Goal: Information Seeking & Learning: Learn about a topic

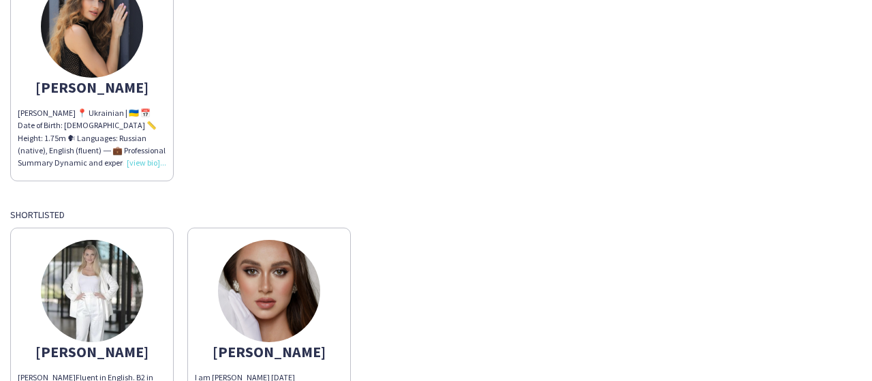
scroll to position [213, 0]
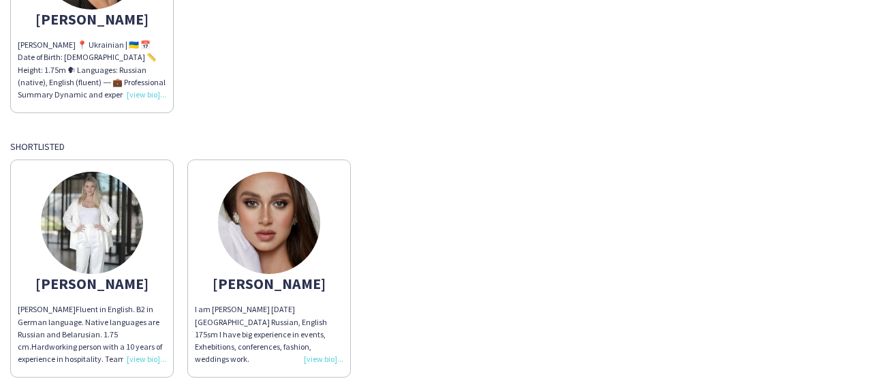
click at [97, 234] on img at bounding box center [92, 223] width 102 height 102
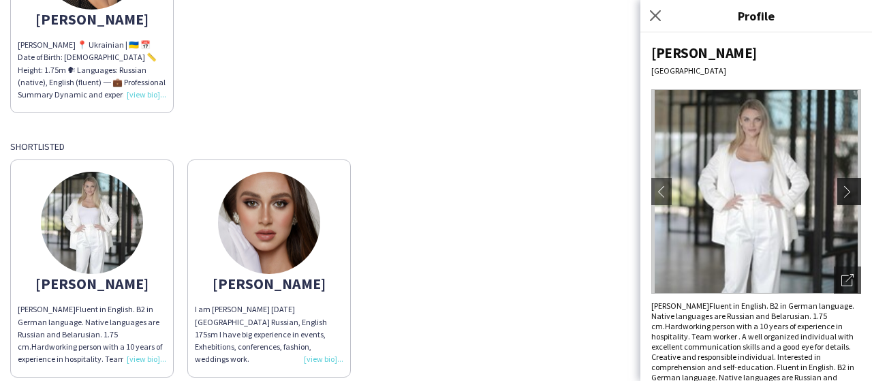
click at [842, 189] on app-icon "chevron-right" at bounding box center [851, 191] width 19 height 12
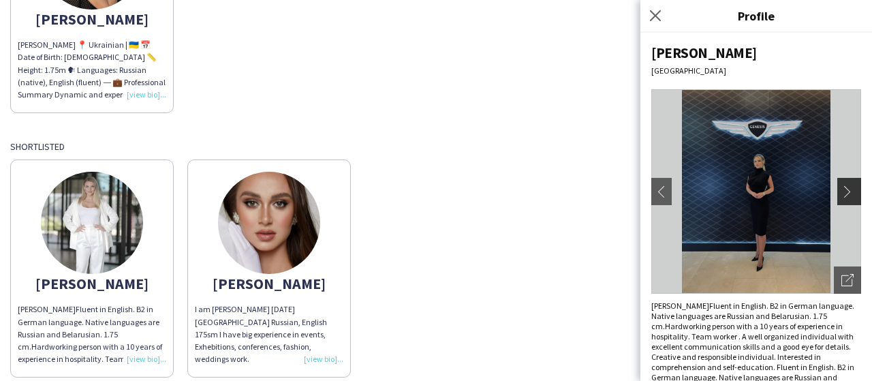
click at [842, 188] on app-icon "chevron-right" at bounding box center [851, 191] width 19 height 12
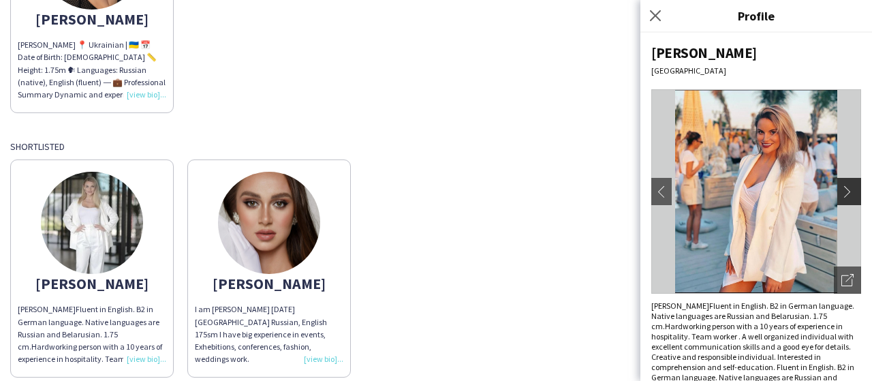
click at [842, 188] on app-icon "chevron-right" at bounding box center [851, 191] width 19 height 12
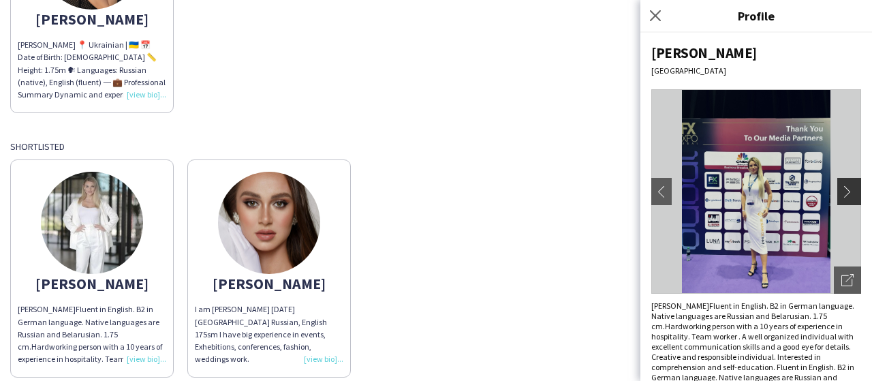
click at [842, 188] on app-icon "chevron-right" at bounding box center [851, 191] width 19 height 12
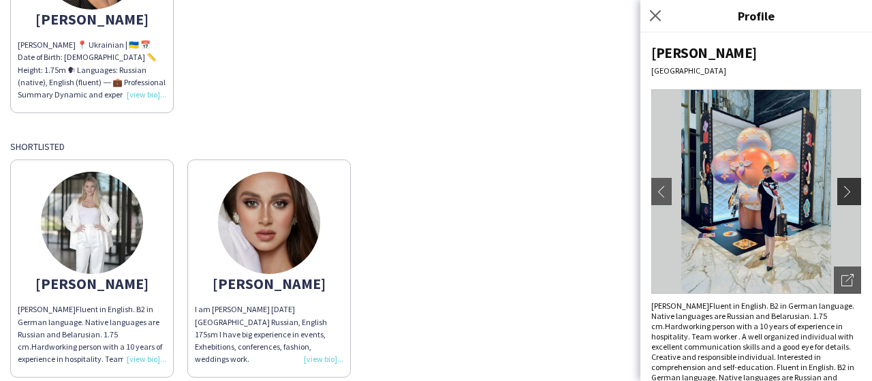
click at [842, 188] on app-icon "chevron-right" at bounding box center [851, 191] width 19 height 12
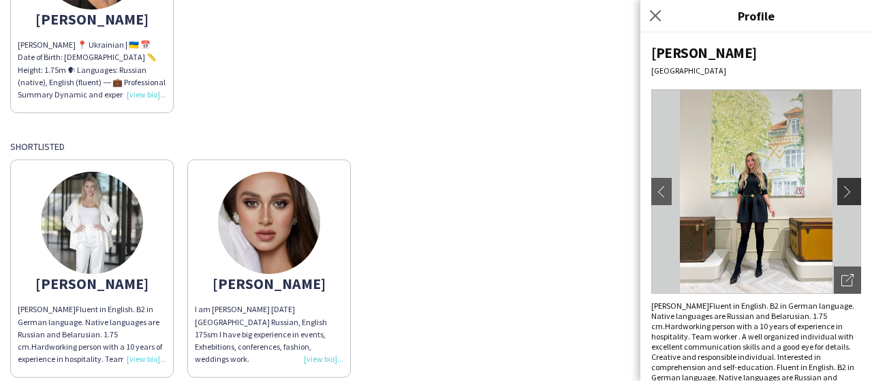
click at [842, 189] on app-icon "chevron-right" at bounding box center [851, 191] width 19 height 12
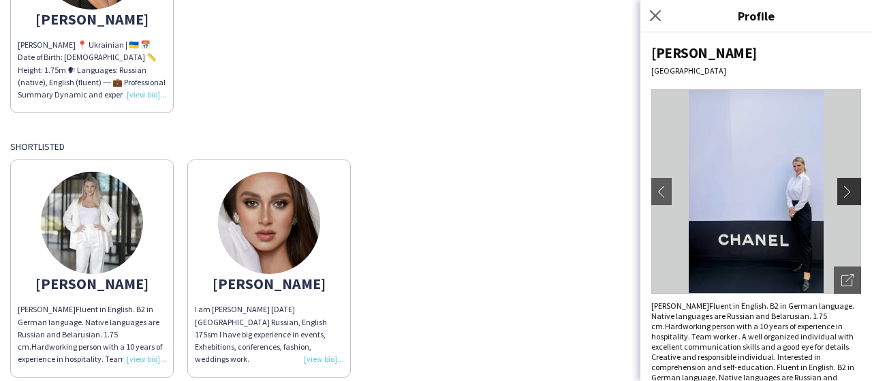
click at [842, 188] on app-icon "chevron-right" at bounding box center [851, 191] width 19 height 12
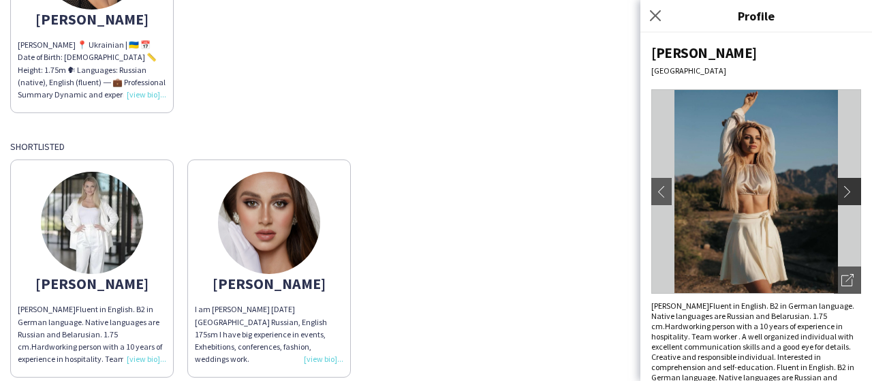
click at [842, 188] on app-icon "chevron-right" at bounding box center [851, 191] width 19 height 12
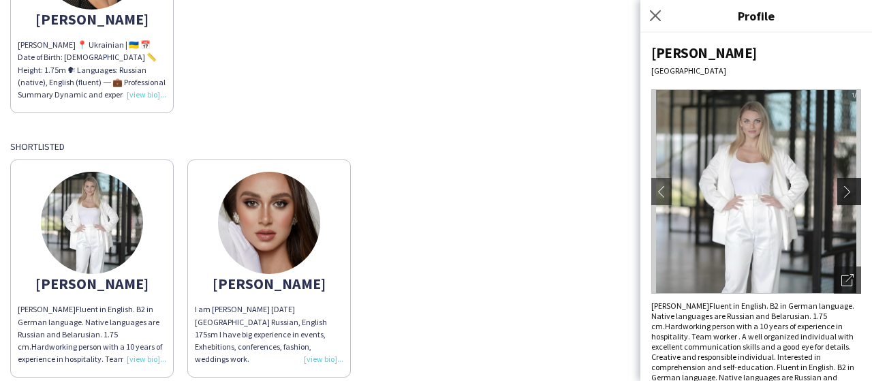
click at [842, 188] on app-icon "chevron-right" at bounding box center [851, 191] width 19 height 12
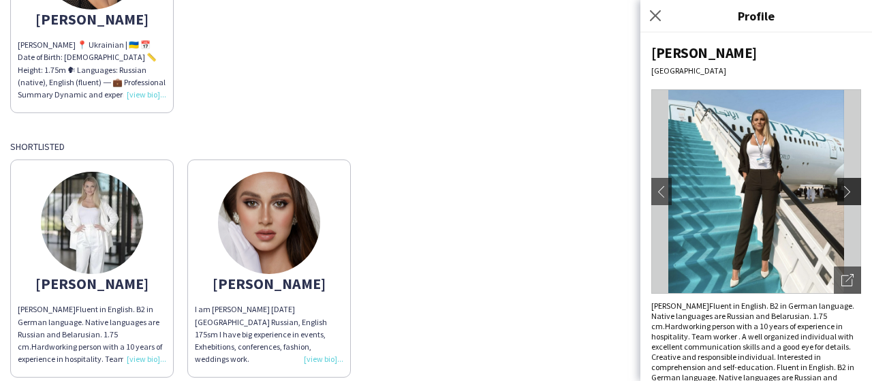
click at [842, 189] on app-icon "chevron-right" at bounding box center [851, 191] width 19 height 12
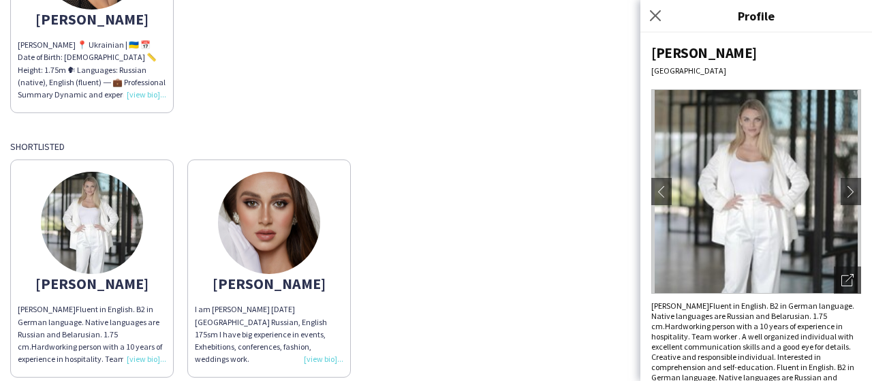
click at [303, 242] on img at bounding box center [269, 223] width 102 height 102
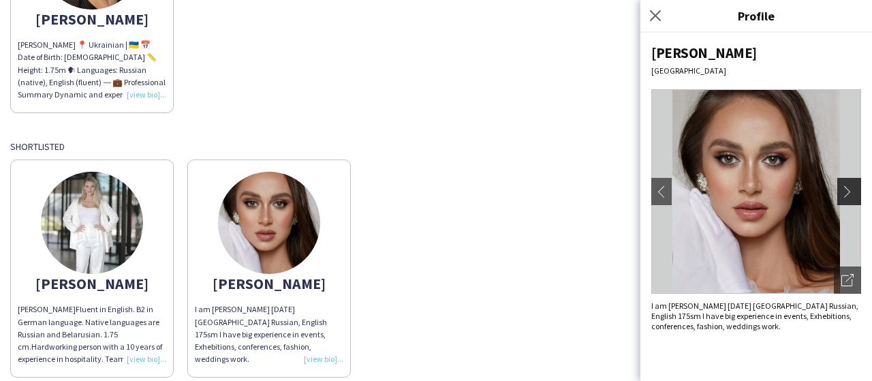
click at [851, 190] on app-icon "chevron-right" at bounding box center [851, 191] width 19 height 12
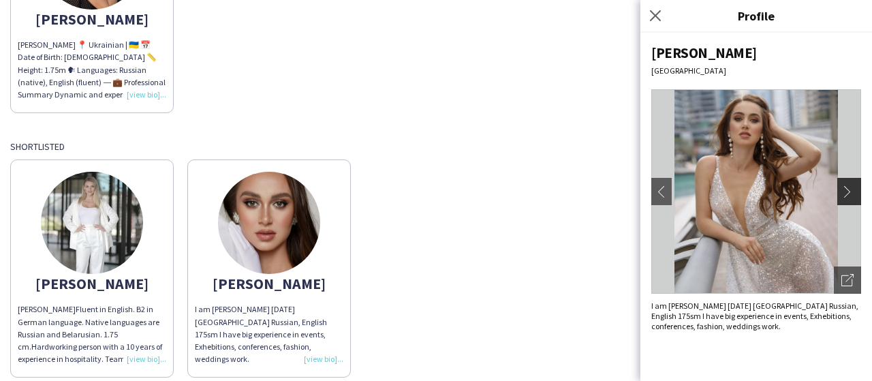
click at [851, 190] on app-icon "chevron-right" at bounding box center [851, 191] width 19 height 12
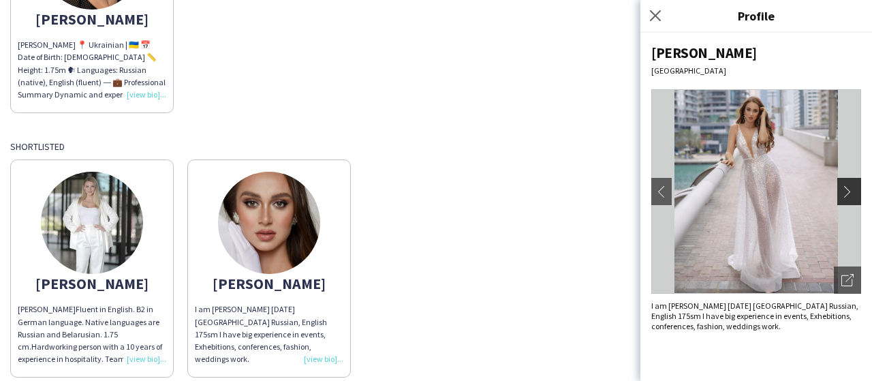
click at [851, 190] on app-icon "chevron-right" at bounding box center [851, 191] width 19 height 12
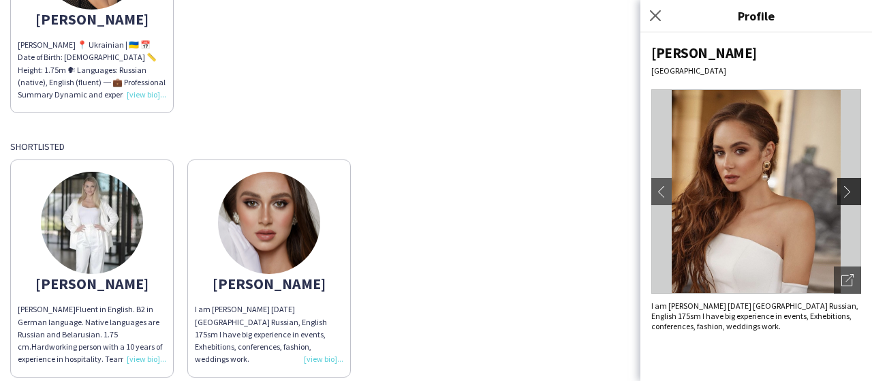
click at [851, 190] on app-icon "chevron-right" at bounding box center [851, 191] width 19 height 12
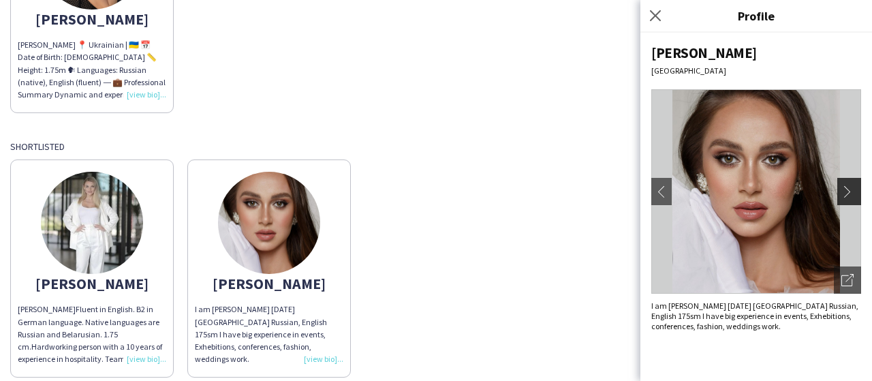
click at [851, 190] on app-icon "chevron-right" at bounding box center [851, 191] width 19 height 12
click at [855, 183] on button "chevron-right" at bounding box center [851, 191] width 27 height 27
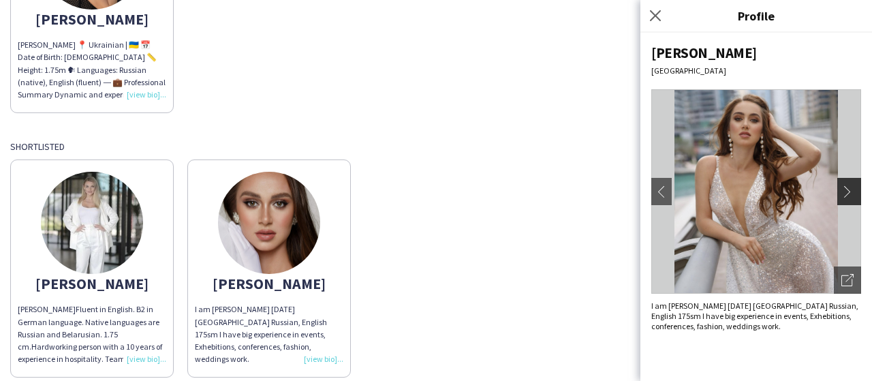
click at [853, 186] on app-icon "chevron-right" at bounding box center [851, 191] width 19 height 12
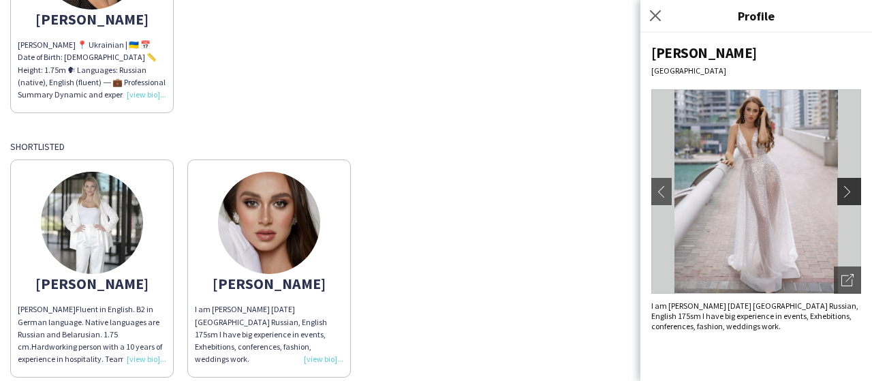
click at [853, 186] on app-icon "chevron-right" at bounding box center [851, 191] width 19 height 12
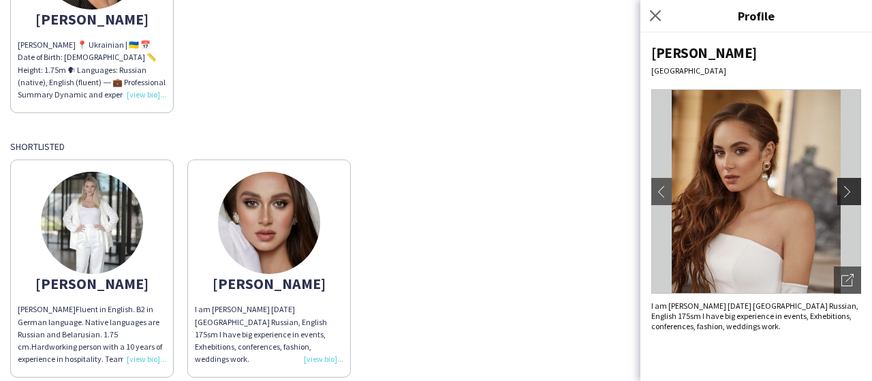
click at [851, 187] on app-icon "chevron-right" at bounding box center [851, 191] width 19 height 12
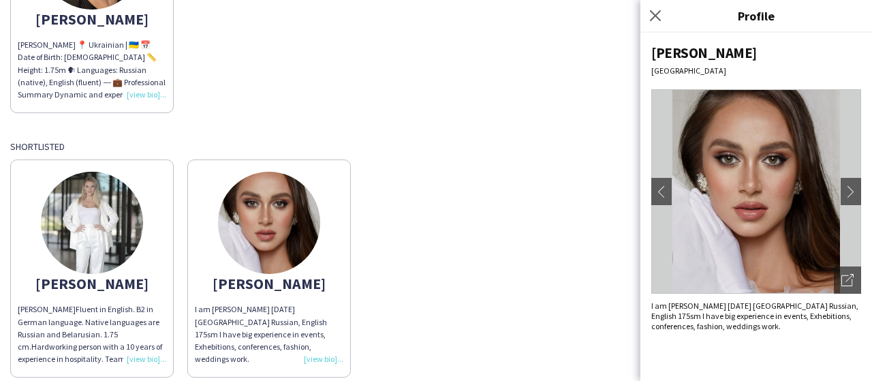
drag, startPoint x: 464, startPoint y: 171, endPoint x: 363, endPoint y: 187, distance: 102.9
click at [463, 171] on div "[PERSON_NAME] [PERSON_NAME] Fluent in English. B2 in German language. Native la…" at bounding box center [436, 265] width 852 height 225
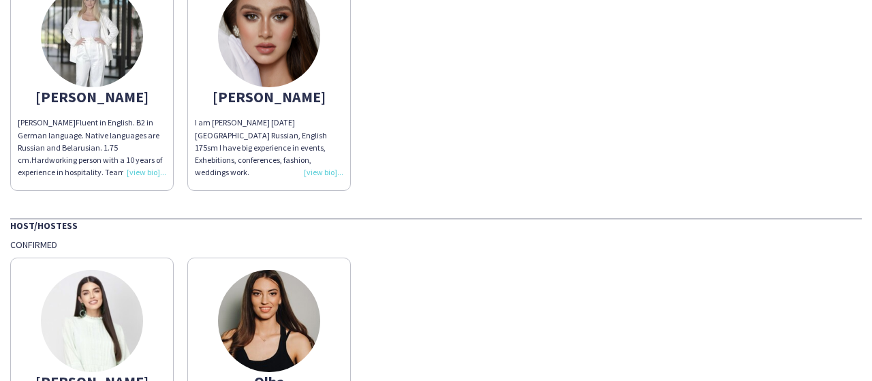
scroll to position [477, 0]
